Goal: Find specific page/section: Find specific page/section

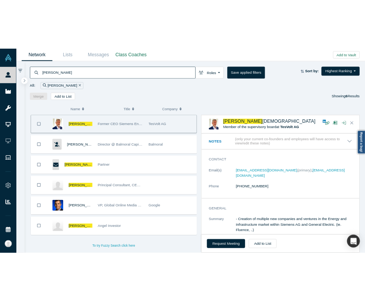
scroll to position [262, 0]
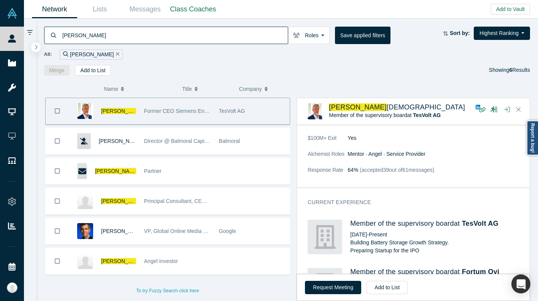
click at [279, 71] on div "Merge Add to List Showing 6 Results" at bounding box center [287, 70] width 486 height 11
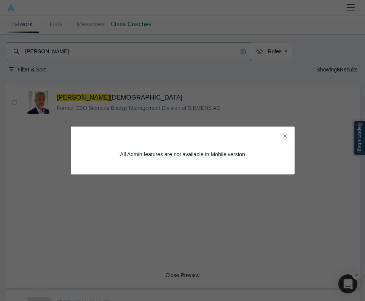
click at [287, 133] on button "Close" at bounding box center [285, 136] width 8 height 9
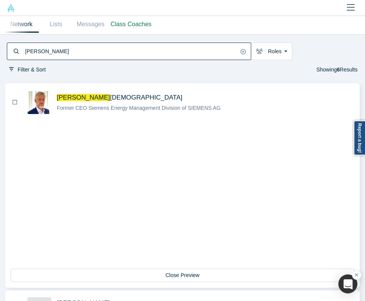
click at [49, 56] on input "[PERSON_NAME]" at bounding box center [131, 51] width 214 height 15
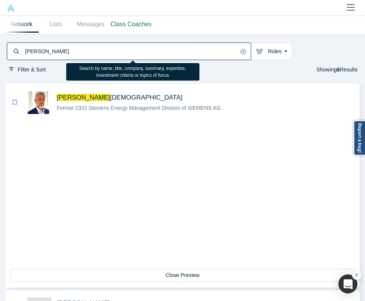
paste input "[PERSON_NAME]"
type input "[PERSON_NAME]"
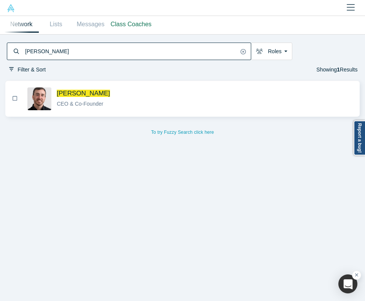
click at [168, 103] on div "CEO & Co-Founder" at bounding box center [205, 104] width 296 height 8
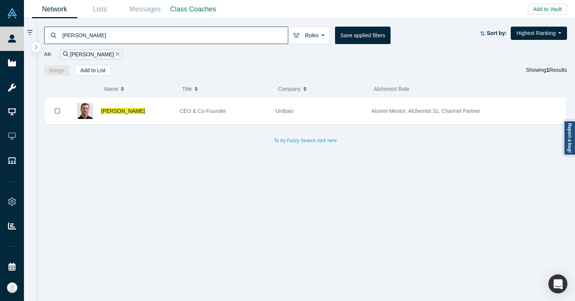
click at [203, 59] on div "[PERSON_NAME] Roles Founders Faculty Mentors Alumni Mentor Angels VCs Corporate…" at bounding box center [305, 47] width 539 height 57
click at [204, 35] on input "[PERSON_NAME]" at bounding box center [175, 35] width 226 height 18
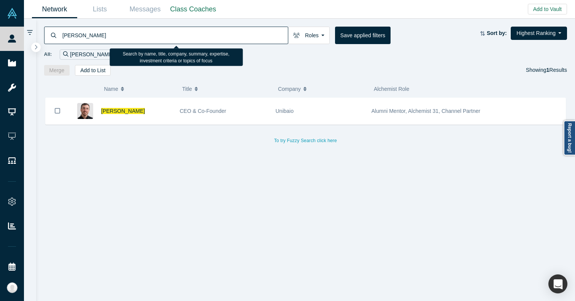
click at [204, 35] on input "[PERSON_NAME]" at bounding box center [175, 35] width 226 height 18
type input "climactic"
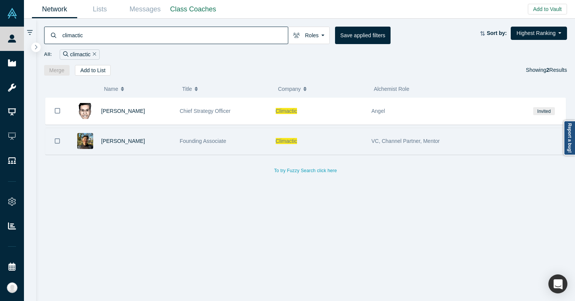
click at [163, 140] on div "[PERSON_NAME]" at bounding box center [136, 141] width 71 height 26
